Goal: Information Seeking & Learning: Learn about a topic

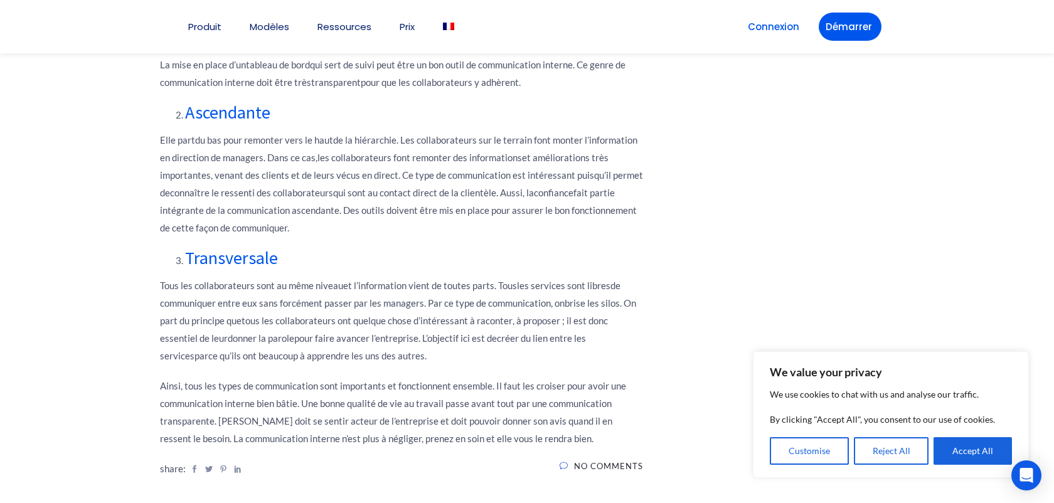
scroll to position [1259, 0]
click at [457, 285] on p "Tous les c ollaborateurs sont au même niveau et l’information vient de toutes p…" at bounding box center [401, 323] width 483 height 88
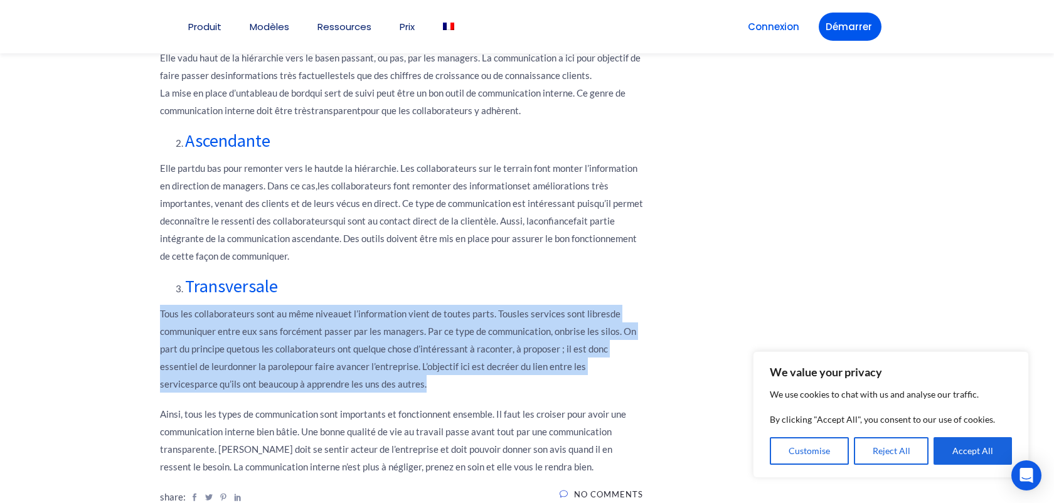
scroll to position [1221, 0]
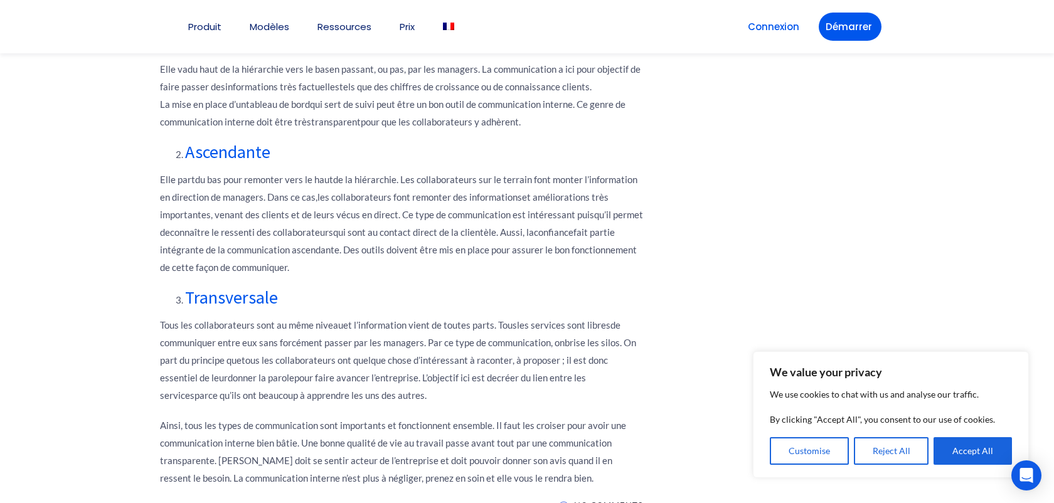
click at [452, 316] on p "Tous les c ollaborateurs sont au même niveau et l’information vient de toutes p…" at bounding box center [401, 360] width 483 height 88
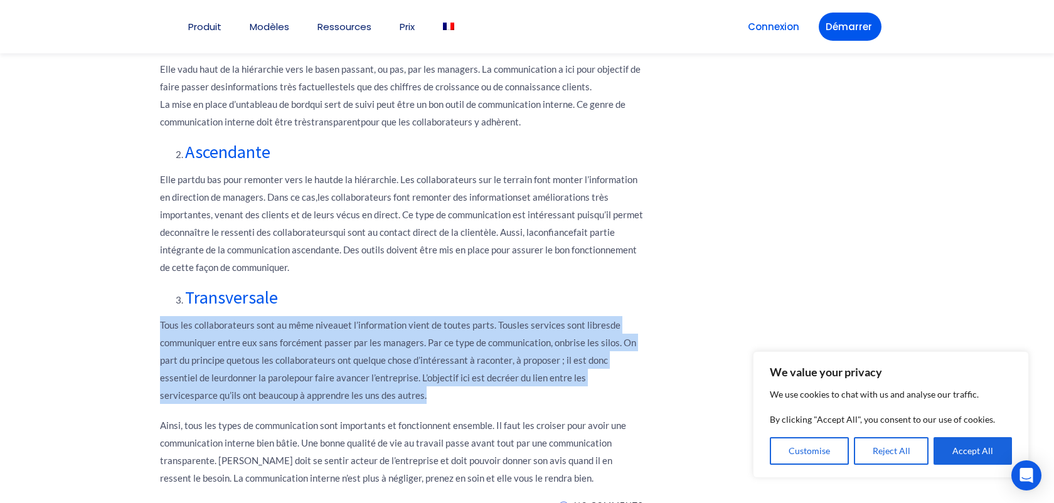
click at [454, 332] on p "Tous les c ollaborateurs sont au même niveau et l’information vient de toutes p…" at bounding box center [401, 360] width 483 height 88
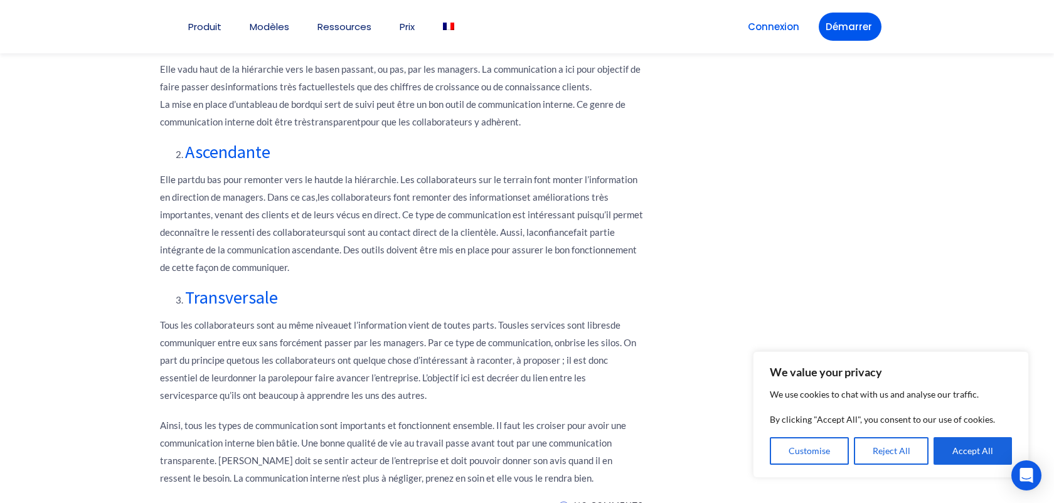
click at [454, 332] on p "Tous les c ollaborateurs sont au même niveau et l’information vient de toutes p…" at bounding box center [401, 360] width 483 height 88
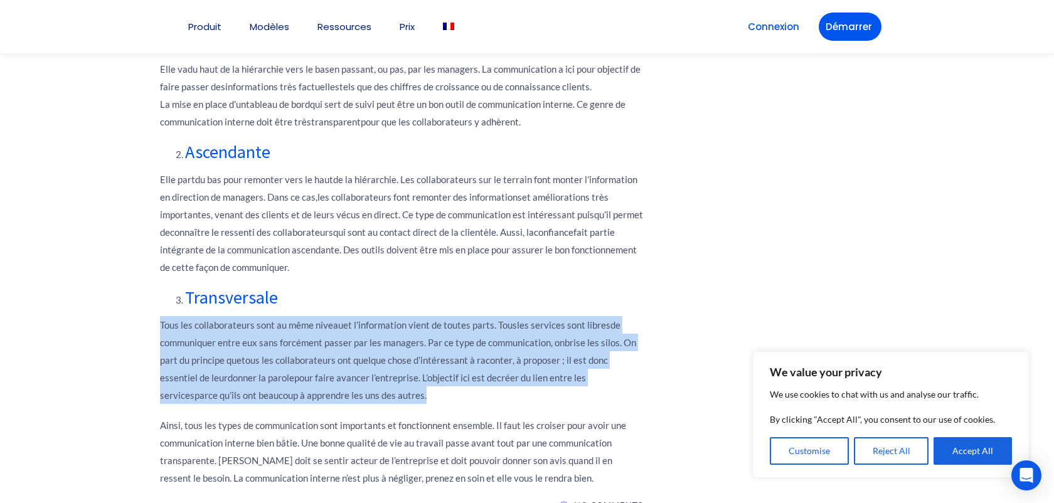
click at [321, 184] on strong "du bas pour remonter vers le haut" at bounding box center [264, 179] width 138 height 11
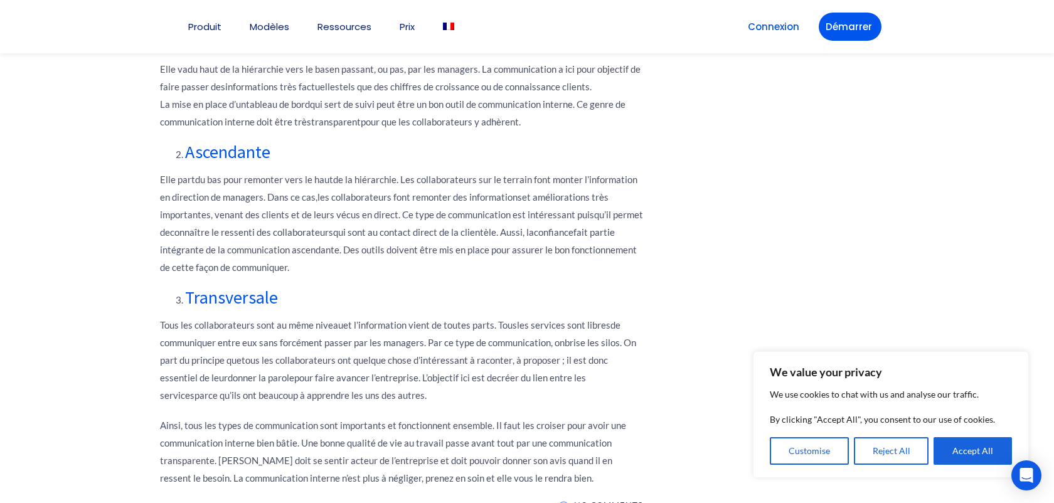
click at [321, 184] on strong "du bas pour remonter vers le haut" at bounding box center [264, 179] width 138 height 11
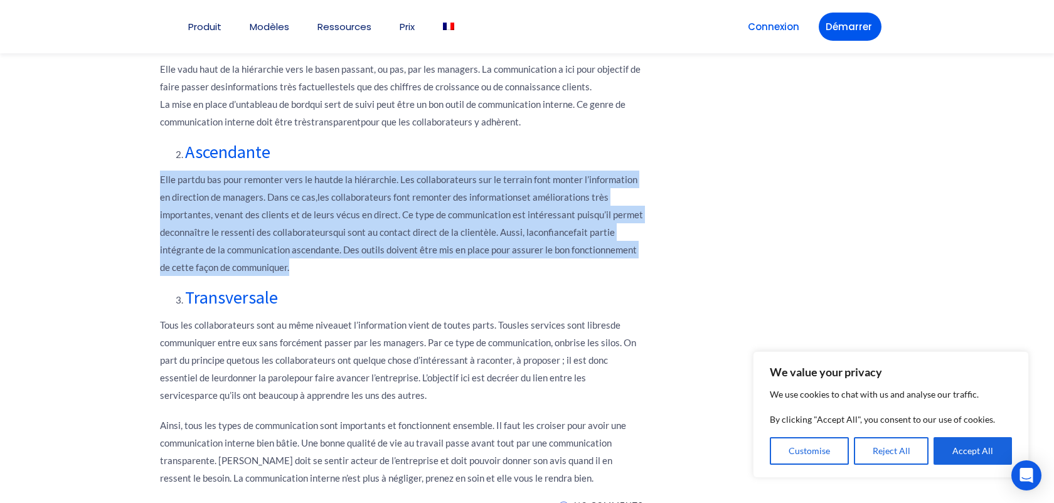
click at [287, 124] on p "Elle va du haut de la hiérarchie vers le bas en passant, ou pas, par les manage…" at bounding box center [401, 95] width 483 height 70
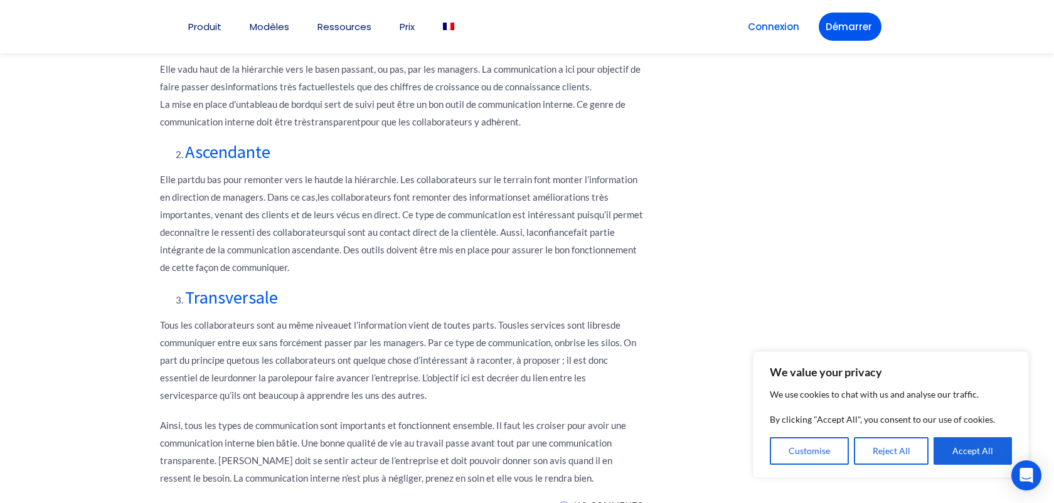
click at [287, 124] on p "Elle va du haut de la hiérarchie vers le bas en passant, ou pas, par les manage…" at bounding box center [401, 95] width 483 height 70
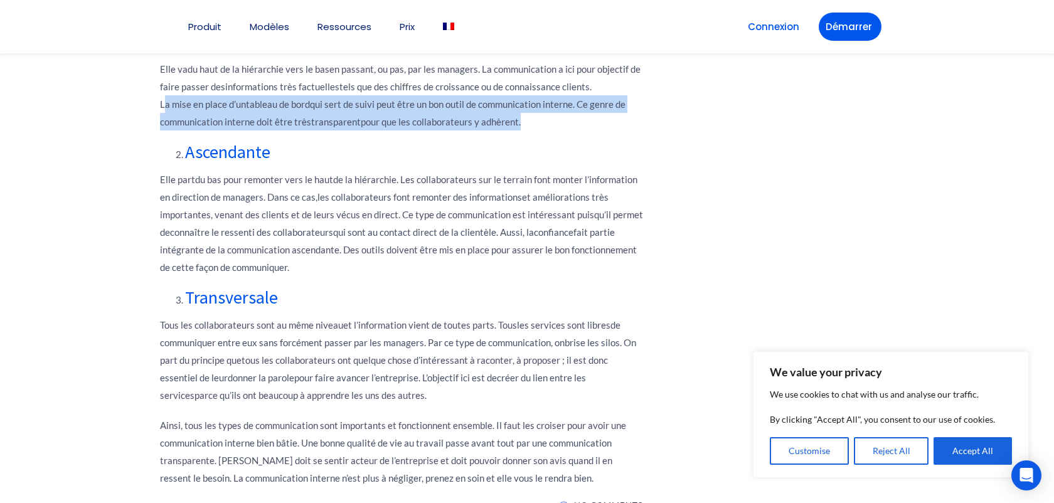
scroll to position [1130, 0]
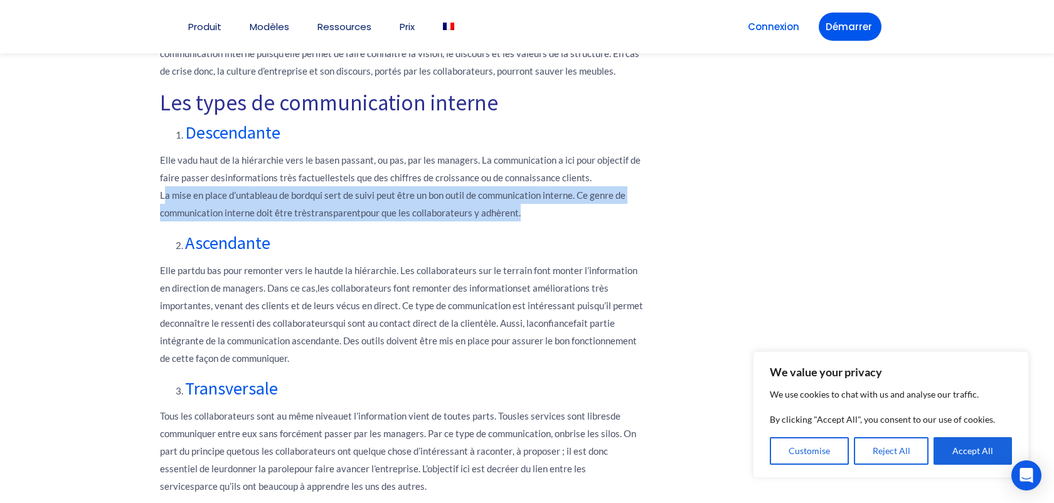
click at [292, 151] on p "Elle va du haut de la hiérarchie vers le bas en passant, ou pas, par les manage…" at bounding box center [401, 186] width 483 height 70
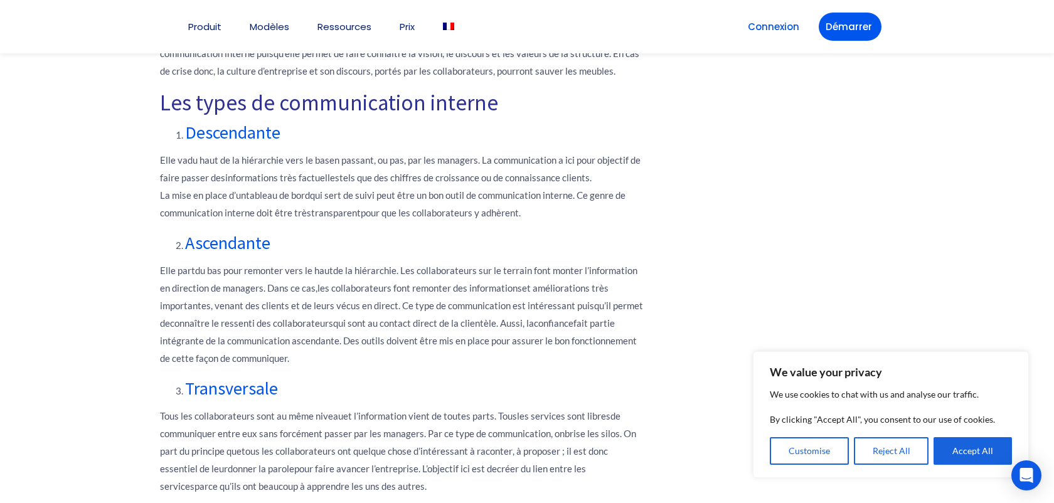
click at [292, 151] on p "Elle va du haut de la hiérarchie vers le bas en passant, ou pas, par les manage…" at bounding box center [401, 186] width 483 height 70
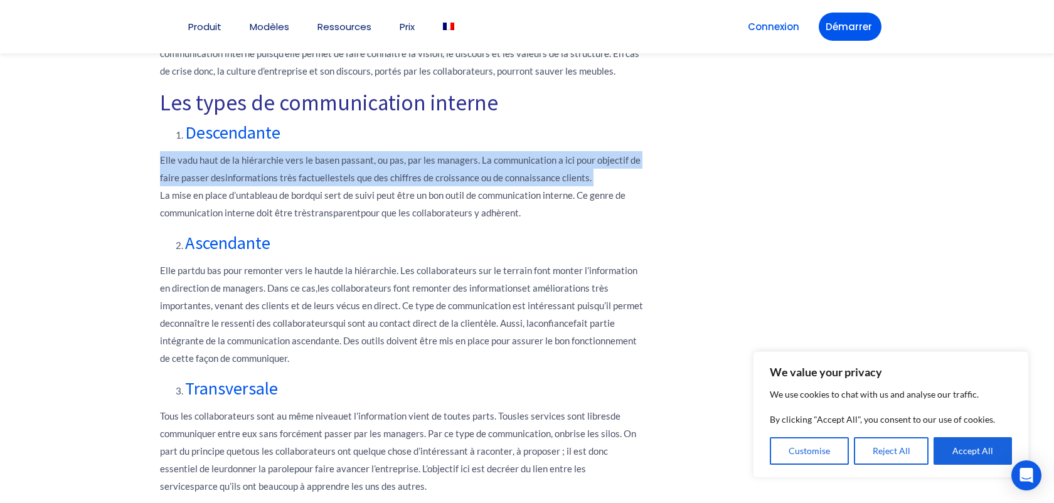
click at [300, 201] on p "Elle va du haut de la hiérarchie vers le bas en passant, ou pas, par les manage…" at bounding box center [401, 186] width 483 height 70
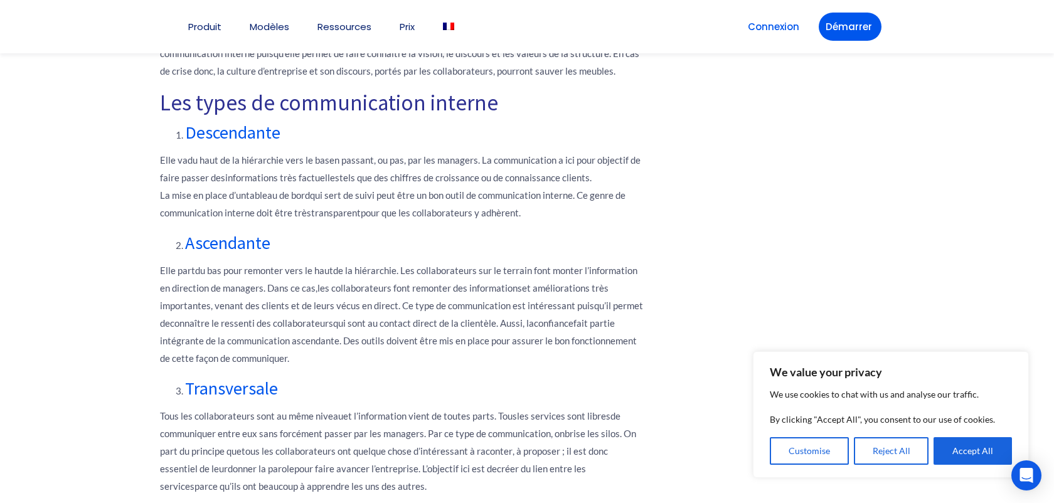
click at [300, 201] on p "Elle va du haut de la hiérarchie vers le bas en passant, ou pas, par les manage…" at bounding box center [401, 186] width 483 height 70
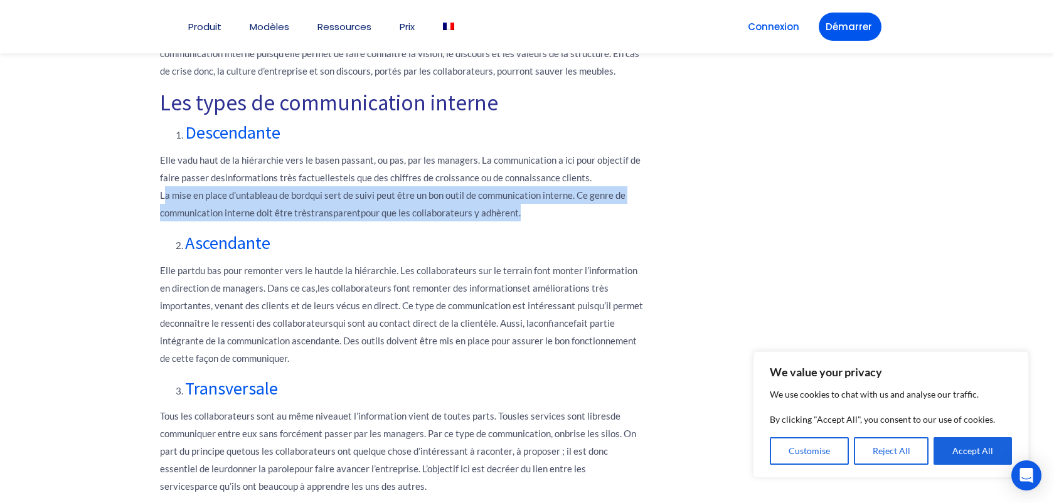
click at [329, 169] on p "Elle va du haut de la hiérarchie vers le bas en passant, ou pas, par les manage…" at bounding box center [401, 186] width 483 height 70
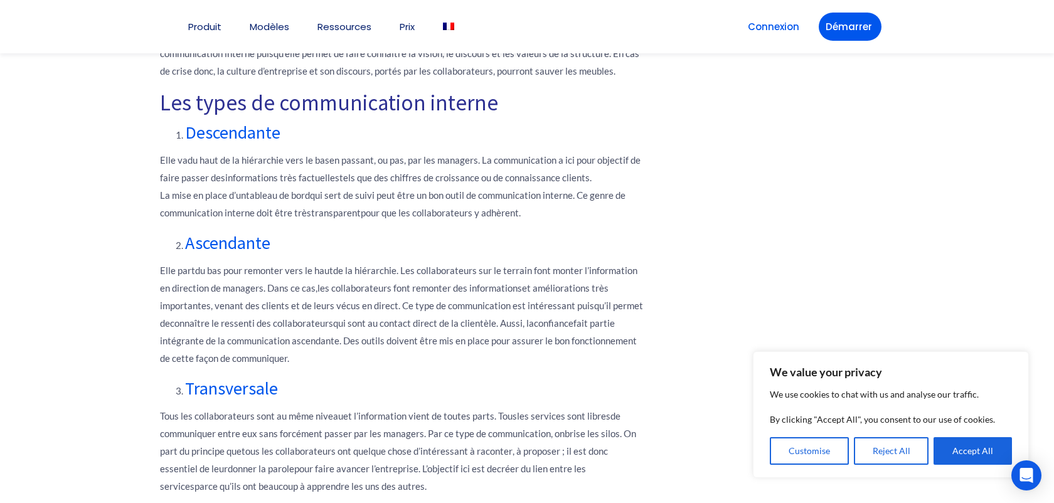
click at [329, 169] on p "Elle va du haut de la hiérarchie vers le bas en passant, ou pas, par les manage…" at bounding box center [401, 186] width 483 height 70
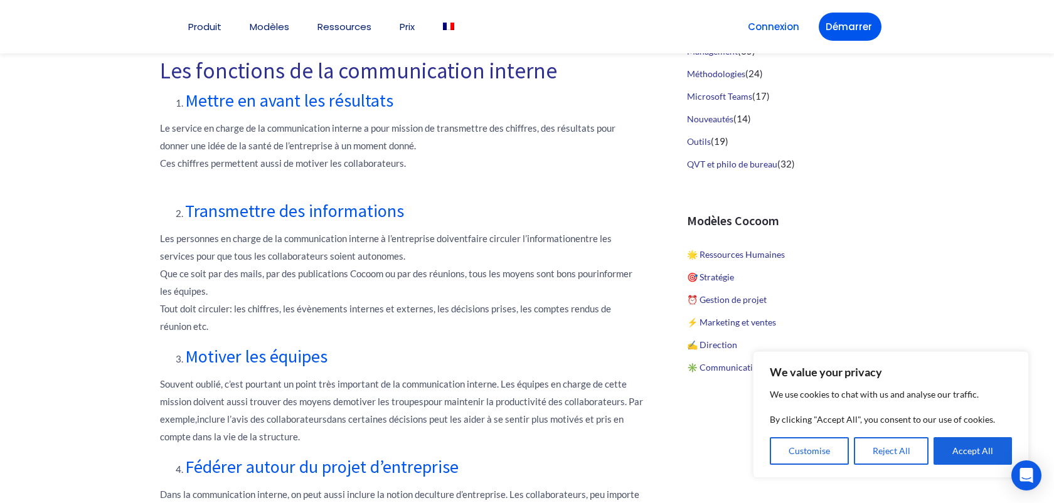
scroll to position [651, 0]
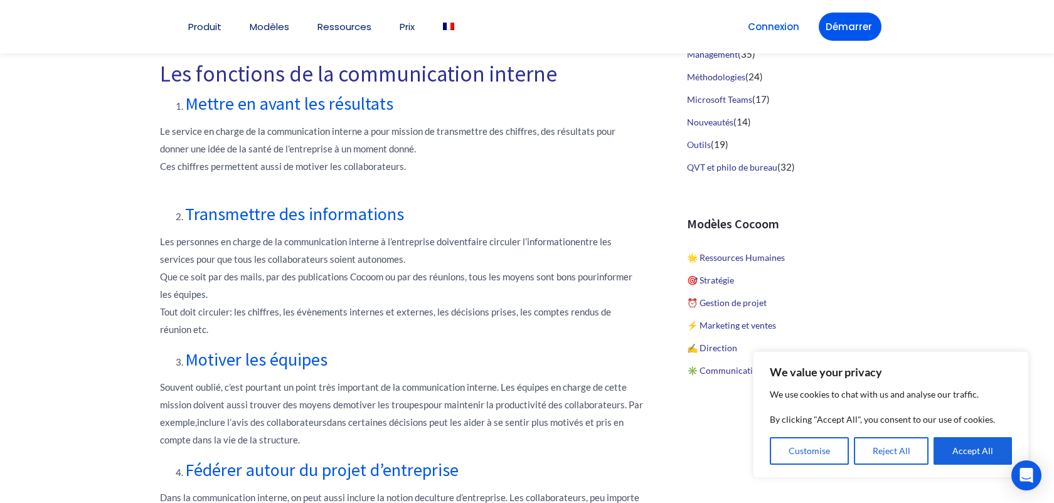
click at [282, 114] on strong "Mettre en avant les résultats" at bounding box center [289, 103] width 208 height 23
click at [375, 107] on strong "Mettre en avant les résultats" at bounding box center [289, 103] width 208 height 23
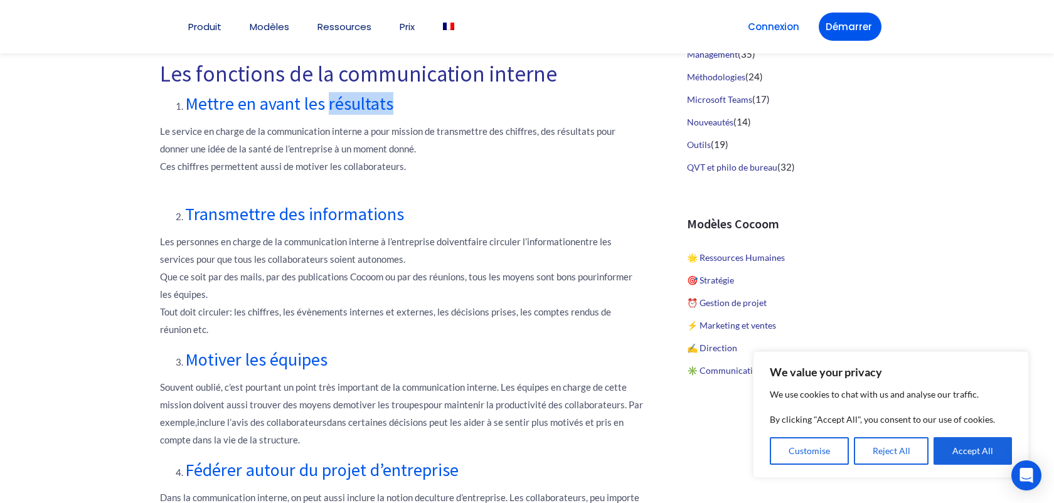
click at [375, 107] on strong "Mettre en avant les résultats" at bounding box center [289, 103] width 208 height 23
click at [305, 201] on div "La communication interne regroupe l’ensemble des actions mises en place par une…" at bounding box center [401, 510] width 483 height 1094
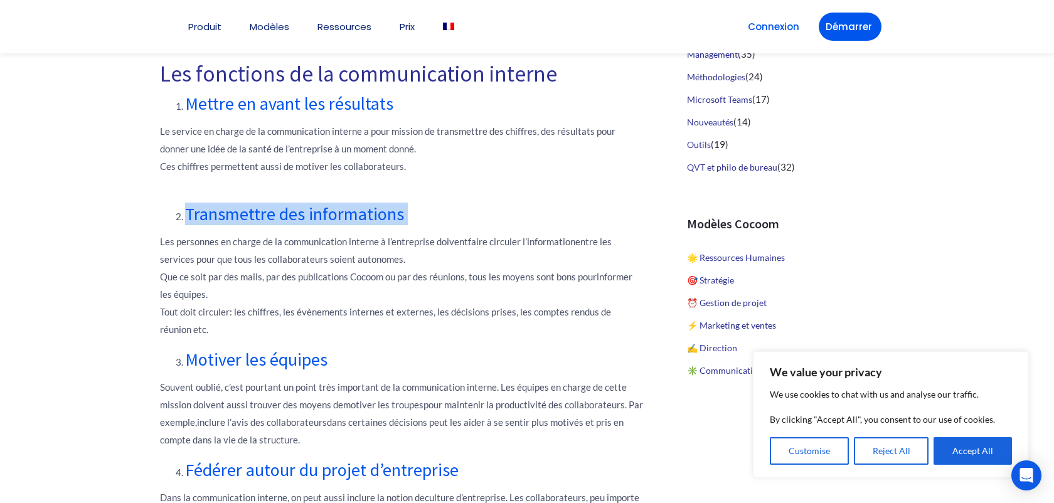
click at [274, 359] on strong "Motiver les équipes" at bounding box center [256, 359] width 142 height 23
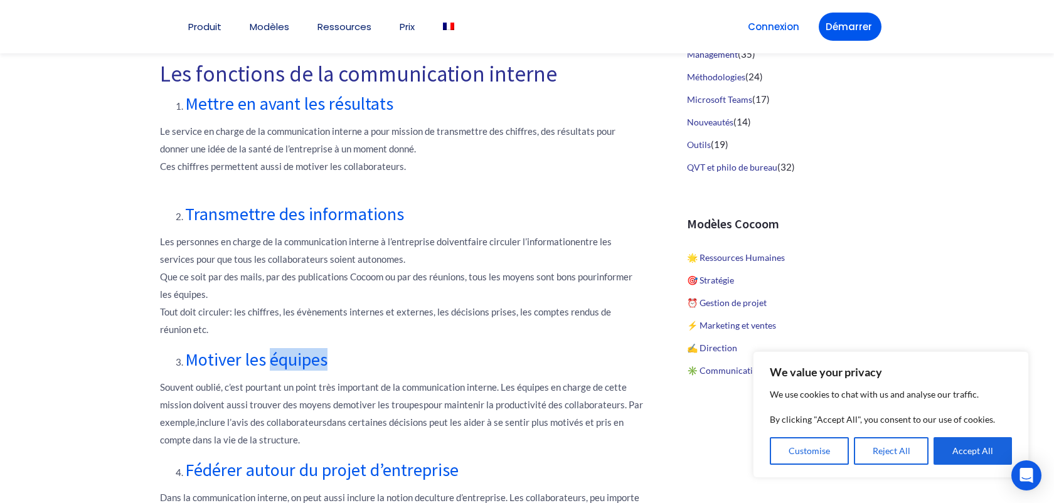
click at [274, 359] on strong "Motiver les équipes" at bounding box center [256, 359] width 142 height 23
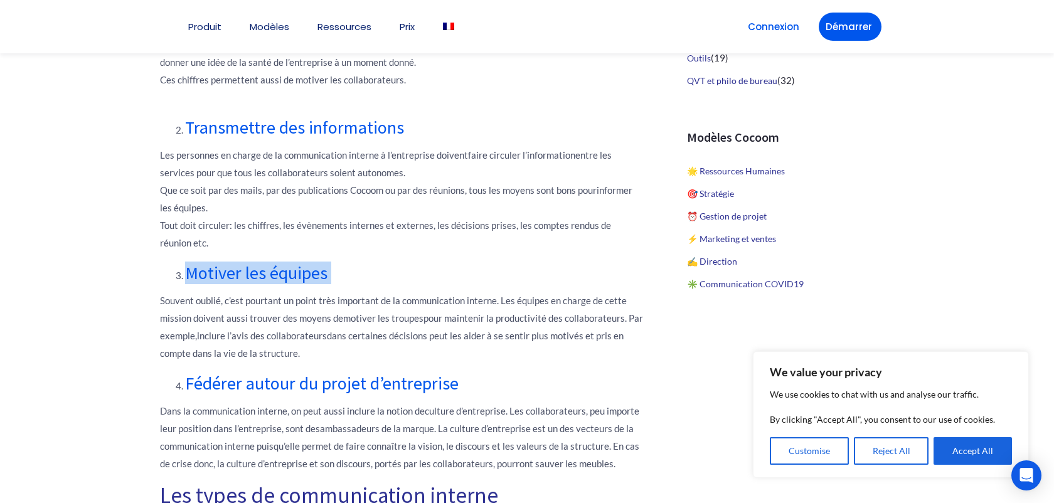
scroll to position [843, 0]
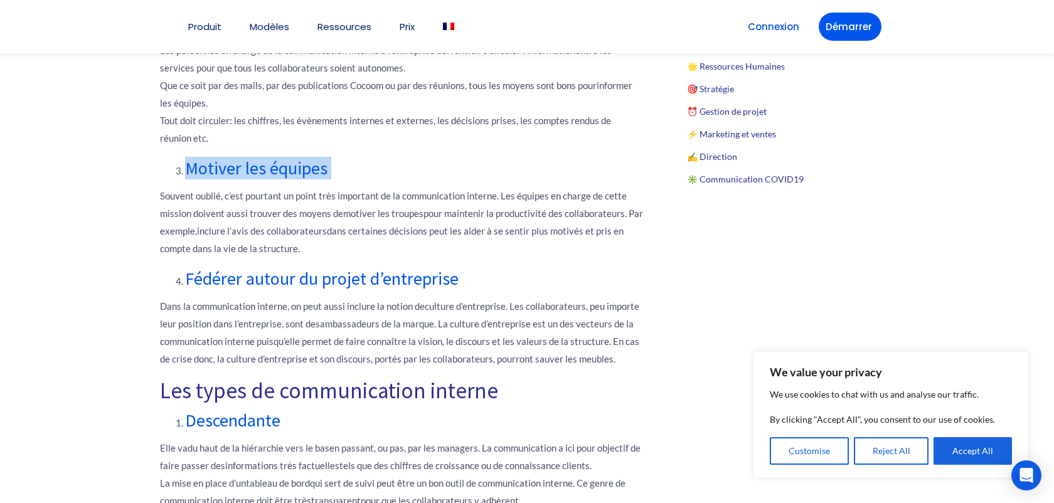
click at [274, 359] on p "Dans la communication interne, on peut aussi inclure la notion de culture d’ent…" at bounding box center [401, 332] width 483 height 70
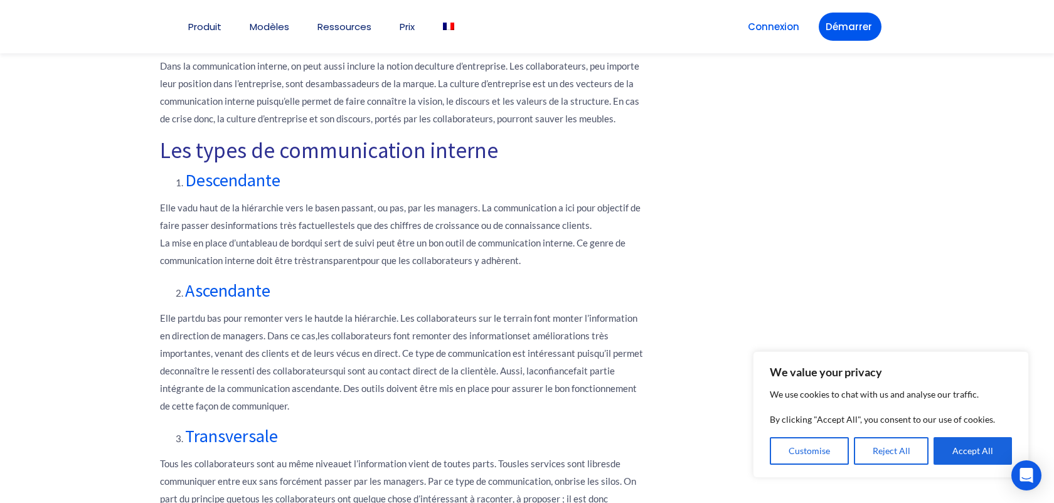
scroll to position [1149, 0]
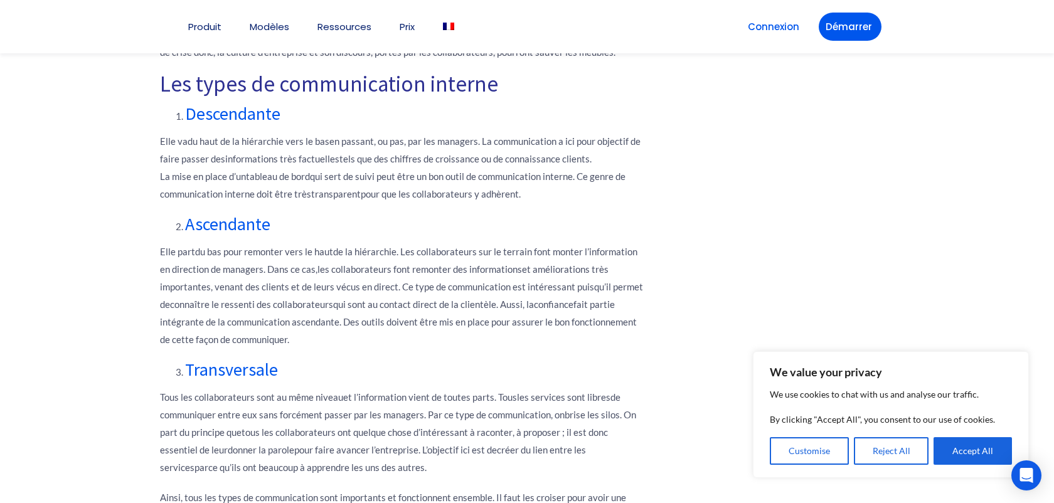
click at [285, 145] on strong "du haut de la hiérarchie vers le bas" at bounding box center [259, 141] width 142 height 11
click at [255, 142] on strong "du haut de la hiérarchie vers le bas" at bounding box center [259, 141] width 142 height 11
click at [378, 134] on p "Elle va du haut de la hiérarchie vers le bas en passant, ou pas, par les manage…" at bounding box center [401, 167] width 483 height 70
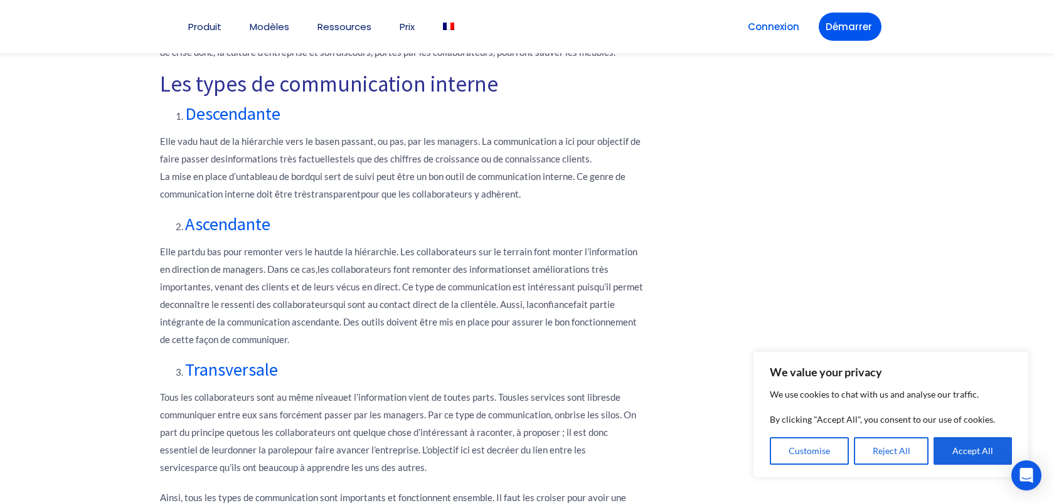
click at [294, 147] on p "Elle va du haut de la hiérarchie vers le bas en passant, ou pas, par les manage…" at bounding box center [401, 167] width 483 height 70
click at [324, 141] on strong "du haut de la hiérarchie vers le bas" at bounding box center [259, 141] width 142 height 11
click at [309, 141] on strong "du haut de la hiérarchie vers le bas" at bounding box center [259, 141] width 142 height 11
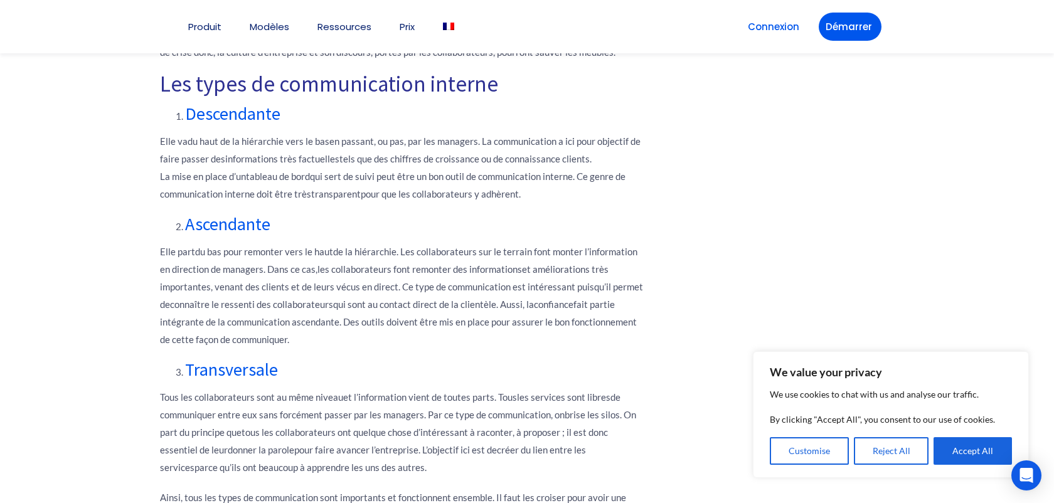
click at [309, 141] on strong "du haut de la hiérarchie vers le bas" at bounding box center [259, 141] width 142 height 11
click at [371, 137] on p "Elle va du haut de la hiérarchie vers le bas en passant, ou pas, par les manage…" at bounding box center [401, 167] width 483 height 70
click at [396, 144] on p "Elle va du haut de la hiérarchie vers le bas en passant, ou pas, par les manage…" at bounding box center [401, 167] width 483 height 70
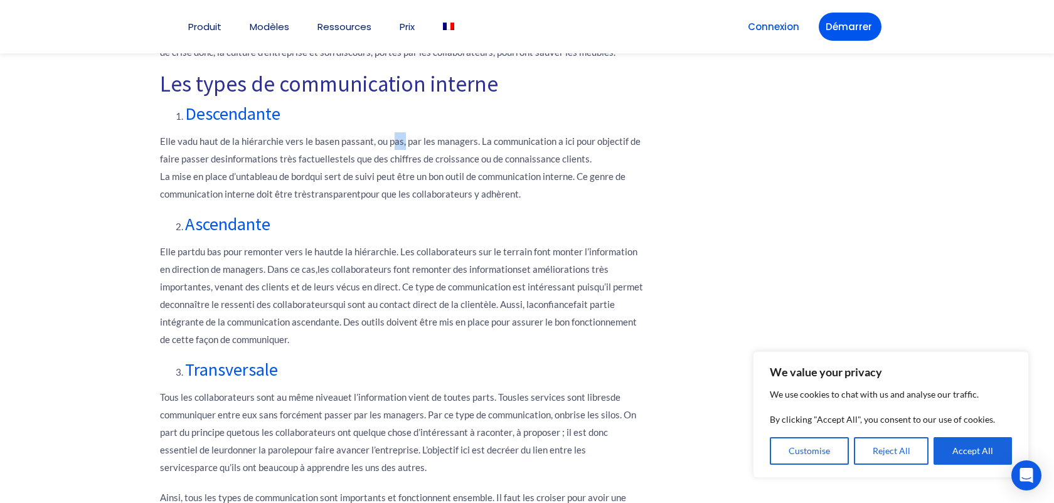
click at [538, 141] on p "Elle va du haut de la hiérarchie vers le bas en passant, ou pas, par les manage…" at bounding box center [401, 167] width 483 height 70
click at [578, 139] on p "Elle va du haut de la hiérarchie vers le bas en passant, ou pas, par les manage…" at bounding box center [401, 167] width 483 height 70
click at [361, 169] on p "Elle va du haut de la hiérarchie vers le bas en passant, ou pas, par les manage…" at bounding box center [401, 167] width 483 height 70
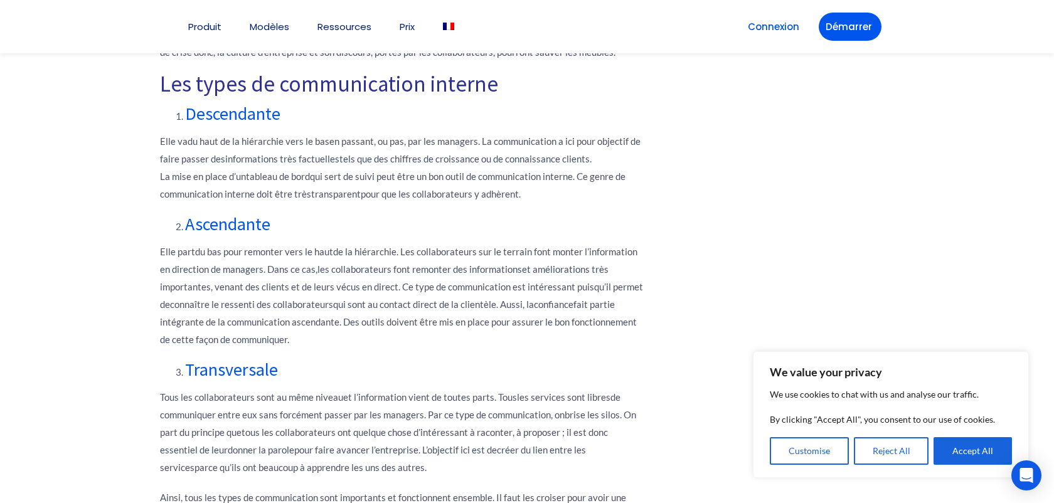
click at [361, 169] on p "Elle va du haut de la hiérarchie vers le bas en passant, ou pas, par les manage…" at bounding box center [401, 167] width 483 height 70
click at [312, 164] on strong "informations très factuelles" at bounding box center [282, 158] width 114 height 11
click at [348, 161] on p "Elle va du haut de la hiérarchie vers le bas en passant, ou pas, par les manage…" at bounding box center [401, 167] width 483 height 70
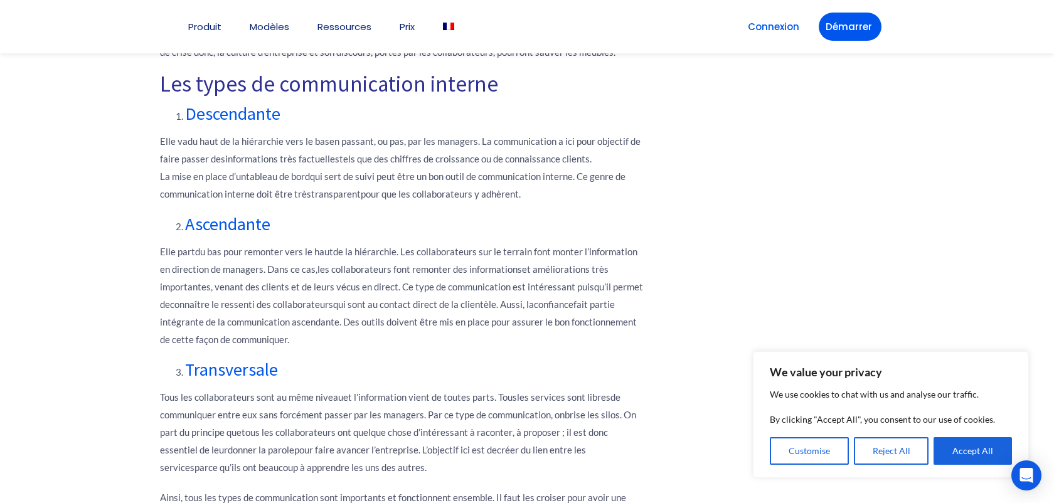
click at [368, 159] on p "Elle va du haut de la hiérarchie vers le bas en passant, ou pas, par les manage…" at bounding box center [401, 167] width 483 height 70
click at [420, 158] on p "Elle va du haut de la hiérarchie vers le bas en passant, ou pas, par les manage…" at bounding box center [401, 167] width 483 height 70
click at [481, 157] on p "Elle va du haut de la hiérarchie vers le bas en passant, ou pas, par les manage…" at bounding box center [401, 167] width 483 height 70
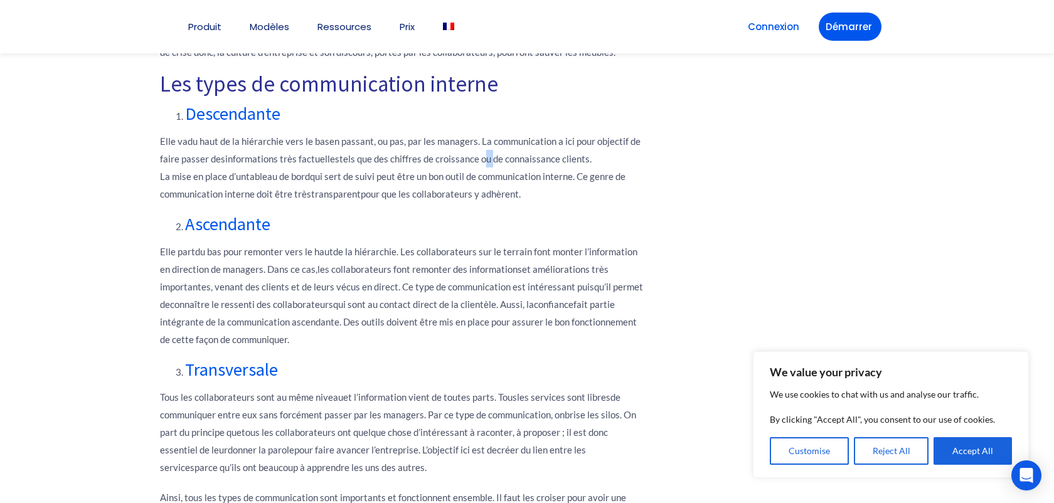
click at [481, 157] on p "Elle va du haut de la hiérarchie vers le bas en passant, ou pas, par les manage…" at bounding box center [401, 167] width 483 height 70
click at [514, 159] on p "Elle va du haut de la hiérarchie vers le bas en passant, ou pas, par les manage…" at bounding box center [401, 167] width 483 height 70
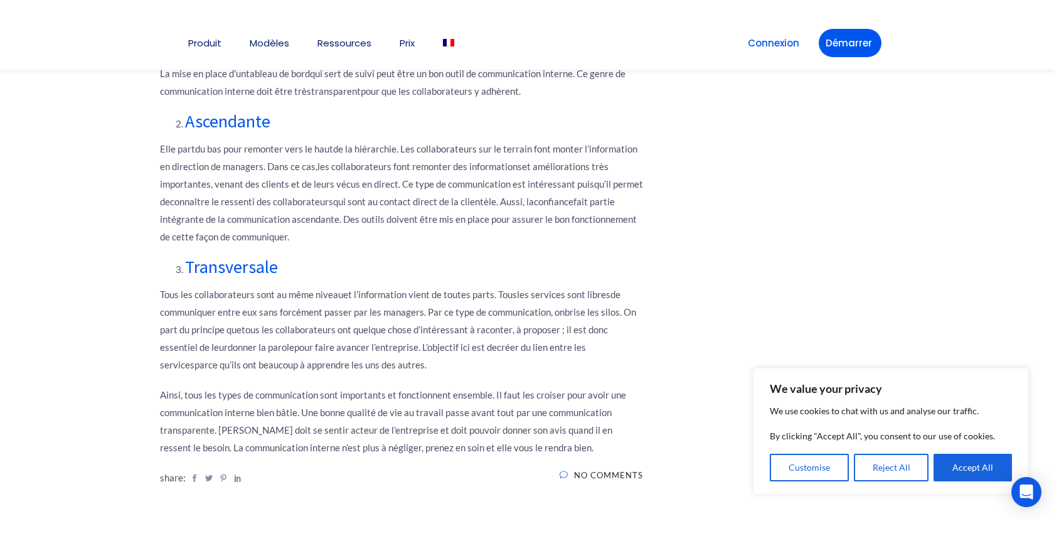
scroll to position [1275, 0]
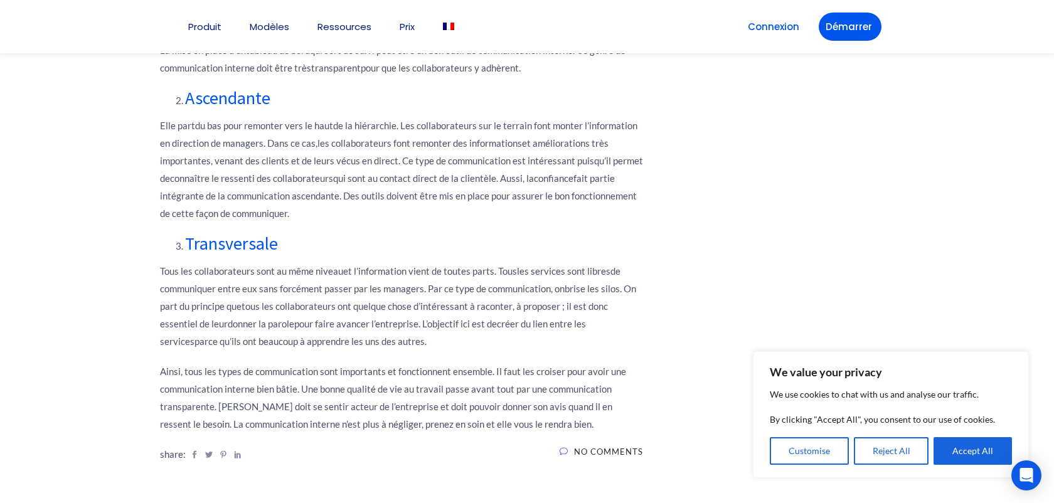
click at [208, 274] on strong "ollaborateurs sont au même niveau" at bounding box center [271, 270] width 144 height 11
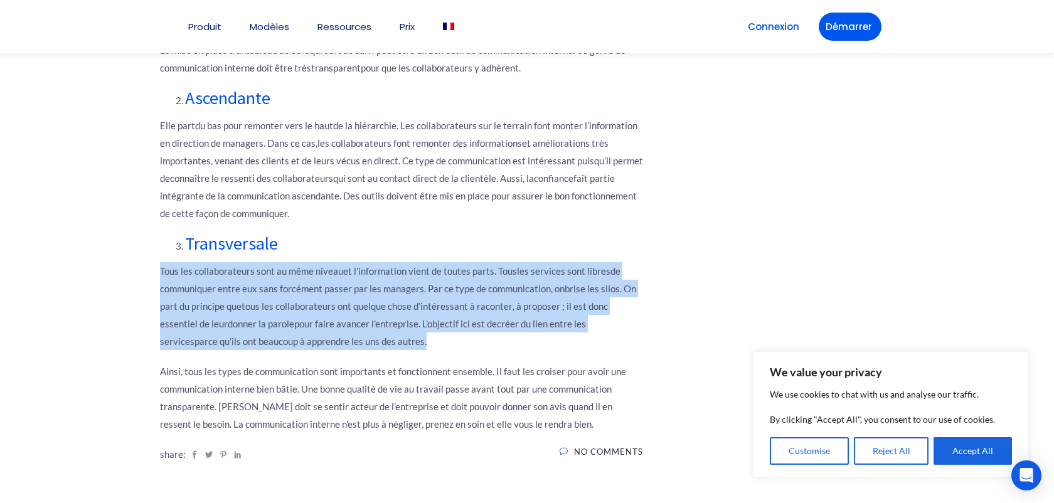
click at [208, 274] on strong "ollaborateurs sont au même niveau" at bounding box center [271, 270] width 144 height 11
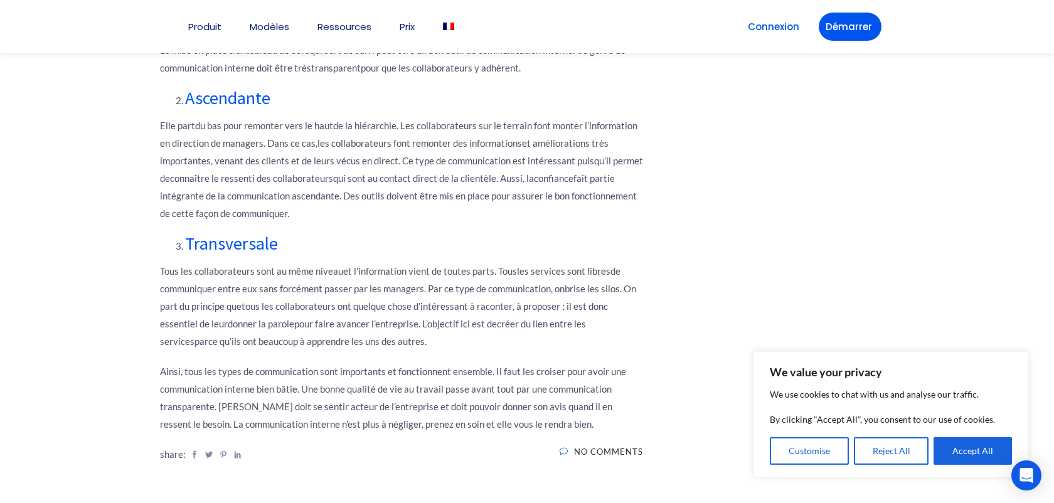
click at [325, 278] on p "Tous les c ollaborateurs sont au même niveau et l’information vient de toutes p…" at bounding box center [401, 306] width 483 height 88
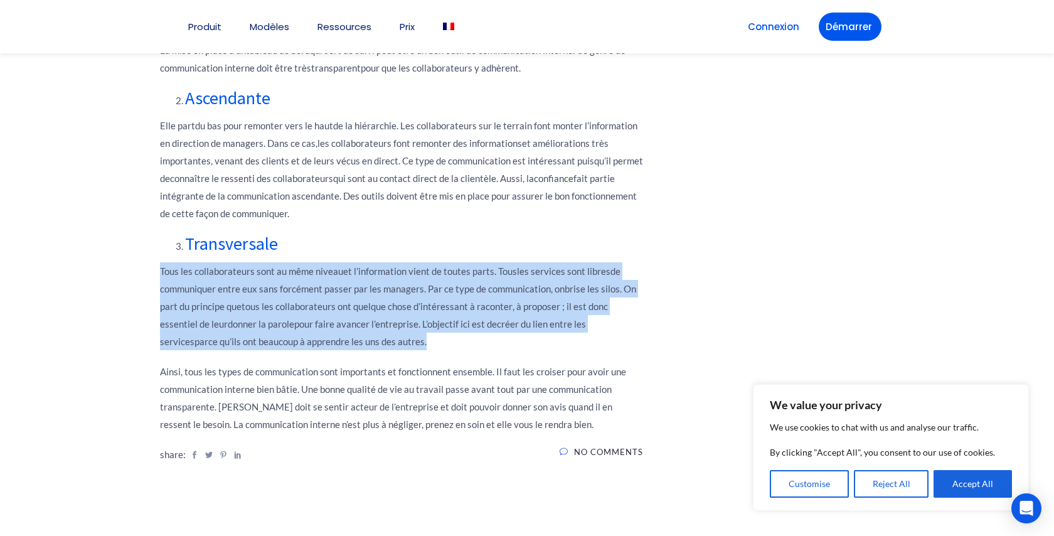
scroll to position [1306, 0]
